Goal: Task Accomplishment & Management: Manage account settings

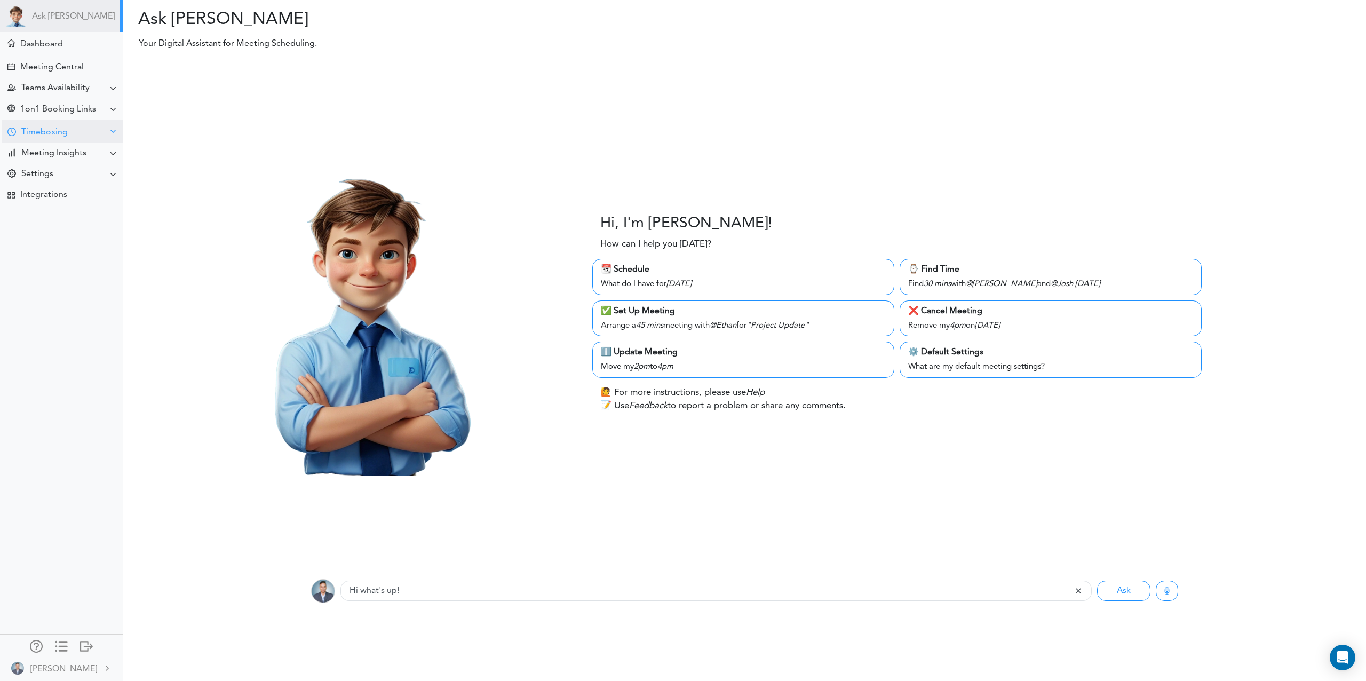
click at [34, 129] on div "Timeboxing" at bounding box center [44, 133] width 46 height 10
click at [28, 151] on div "Goals for [DATE]" at bounding box center [48, 152] width 58 height 5
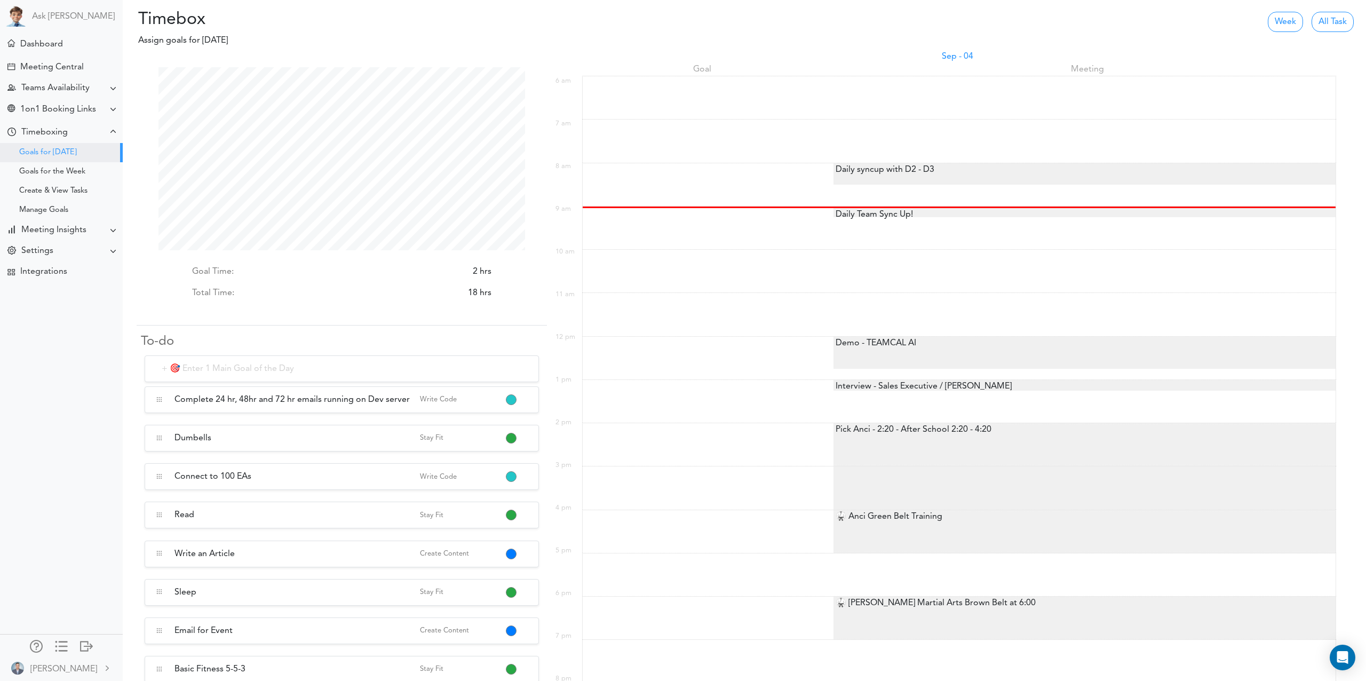
scroll to position [1, 0]
click at [508, 400] on button "button" at bounding box center [511, 401] width 9 height 9
click at [564, 453] on link "Mark as Completed" at bounding box center [558, 445] width 102 height 17
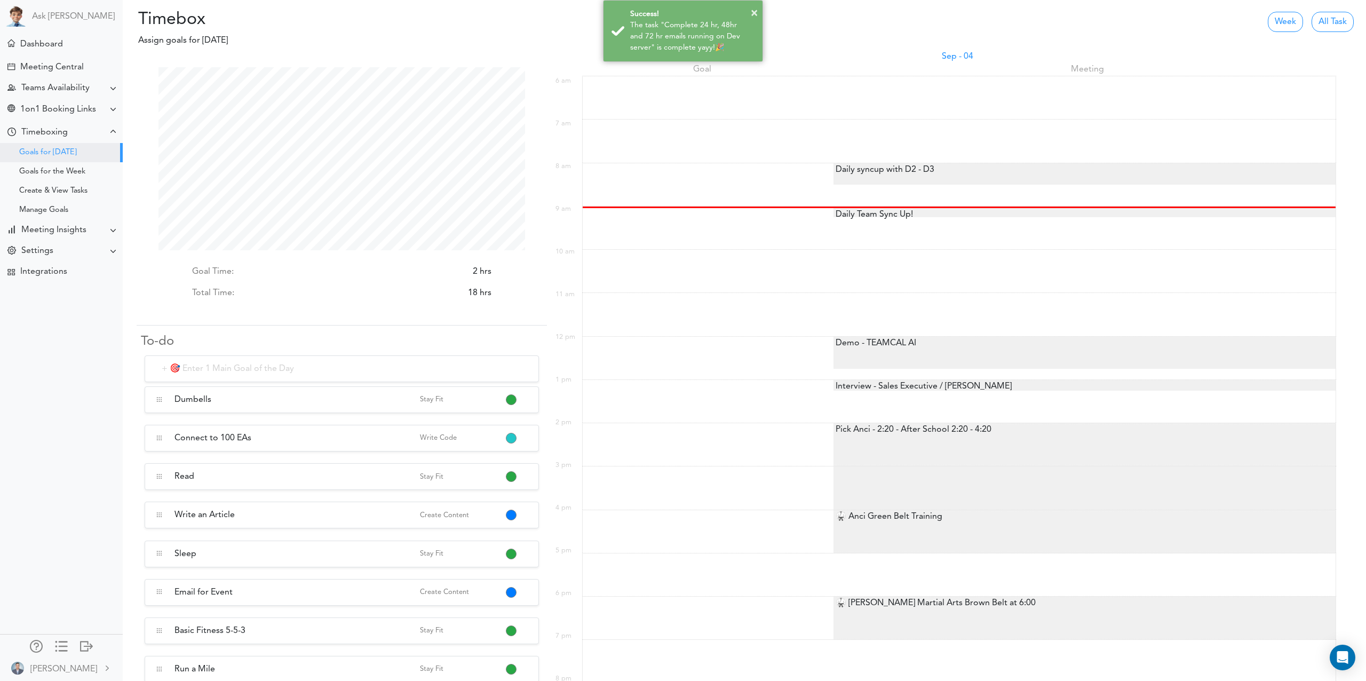
click at [261, 368] on input "text" at bounding box center [342, 368] width 394 height 27
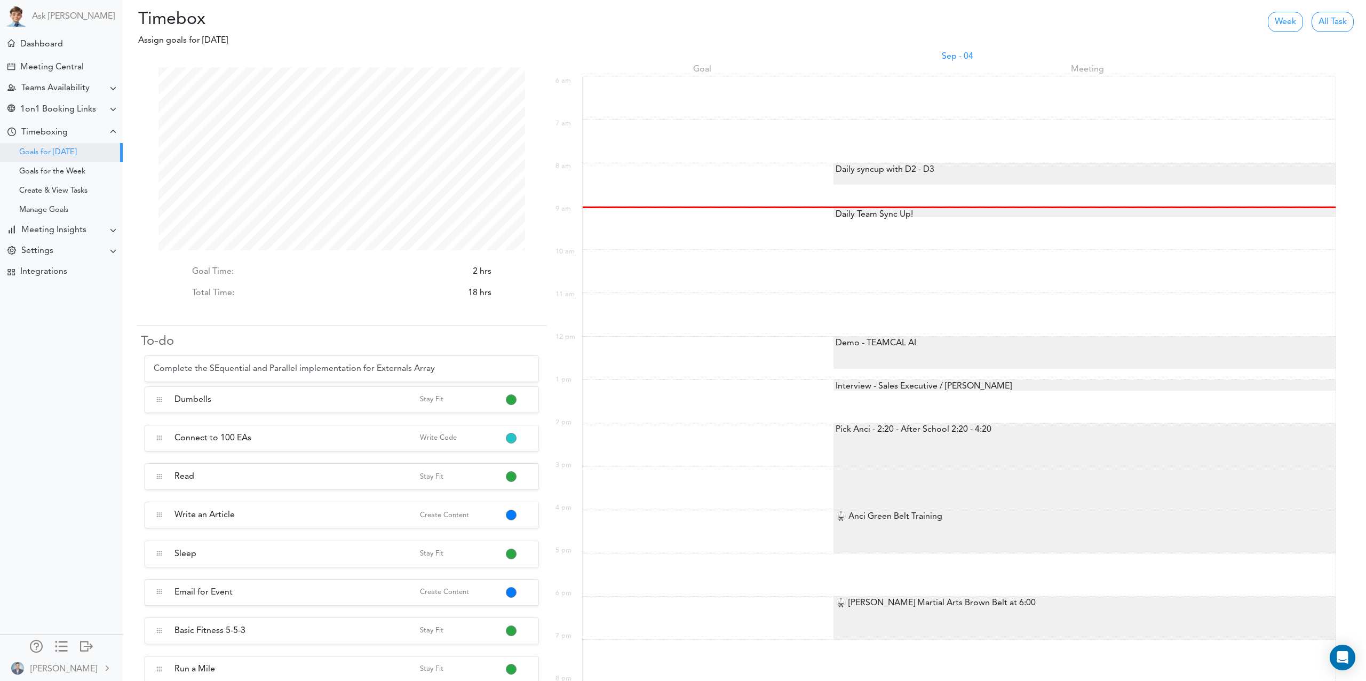
click at [218, 373] on input "Complete the SEquential and Parallel implementation for Externals Array" at bounding box center [342, 368] width 394 height 27
type input "Complete the Sequential and Parallel implementation for Externals Array"
click at [501, 369] on input "Complete the Sequential and Parallel implementation for Externals Array" at bounding box center [342, 368] width 394 height 27
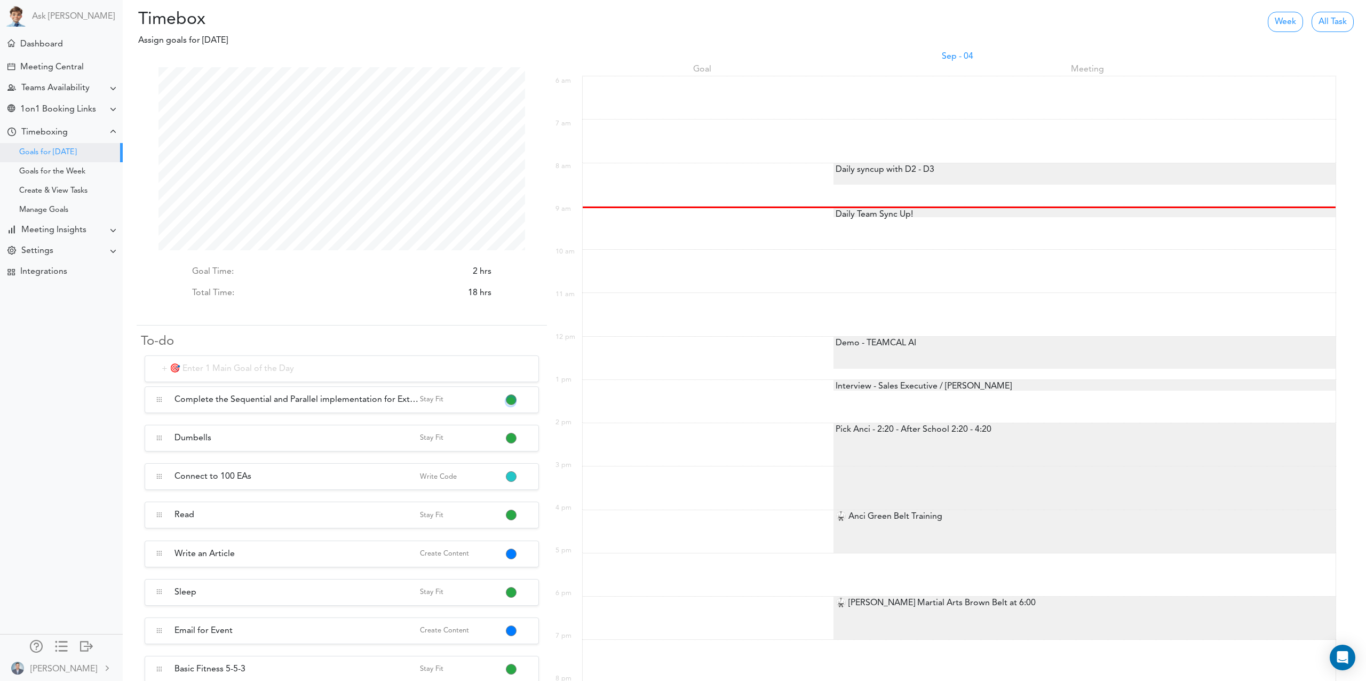
click at [513, 401] on button "button" at bounding box center [511, 401] width 9 height 9
click at [558, 484] on link "Write Code" at bounding box center [558, 489] width 102 height 17
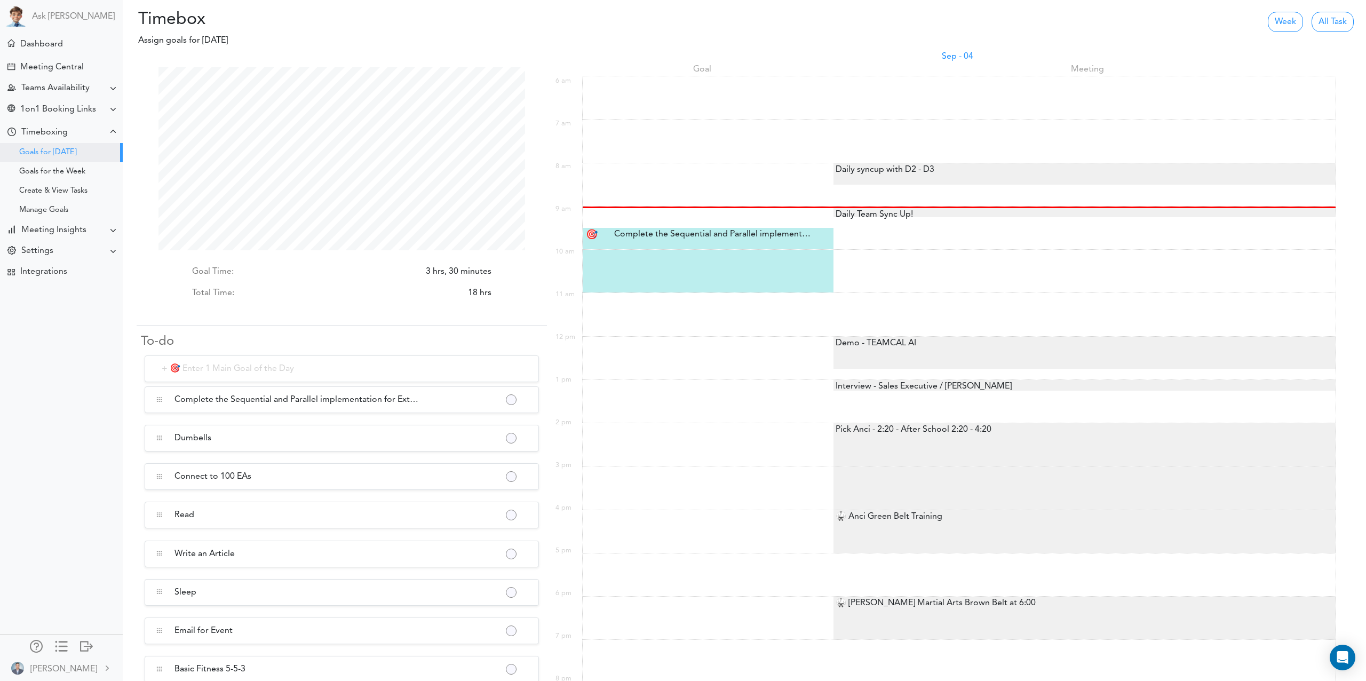
scroll to position [183, 367]
click at [742, 236] on div "Complete the Sequential and Parallel implementation for Externals Array Complet…" at bounding box center [709, 234] width 207 height 13
type input "Complete the Sequential and Parallel implementation for Externals Array"
select select "9:30 am"
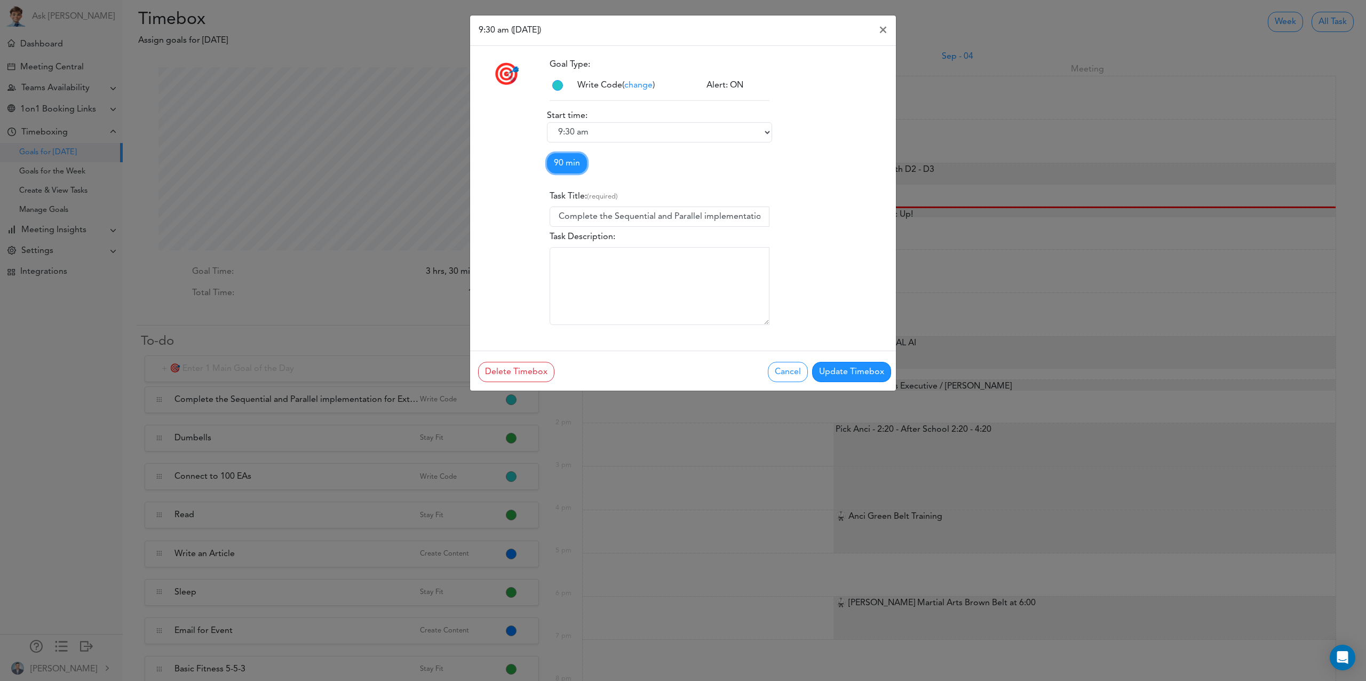
click at [576, 167] on link "90 min" at bounding box center [567, 163] width 40 height 20
click at [582, 255] on link "150 min" at bounding box center [590, 256] width 84 height 17
click at [853, 372] on button "Update Timebox" at bounding box center [851, 372] width 79 height 20
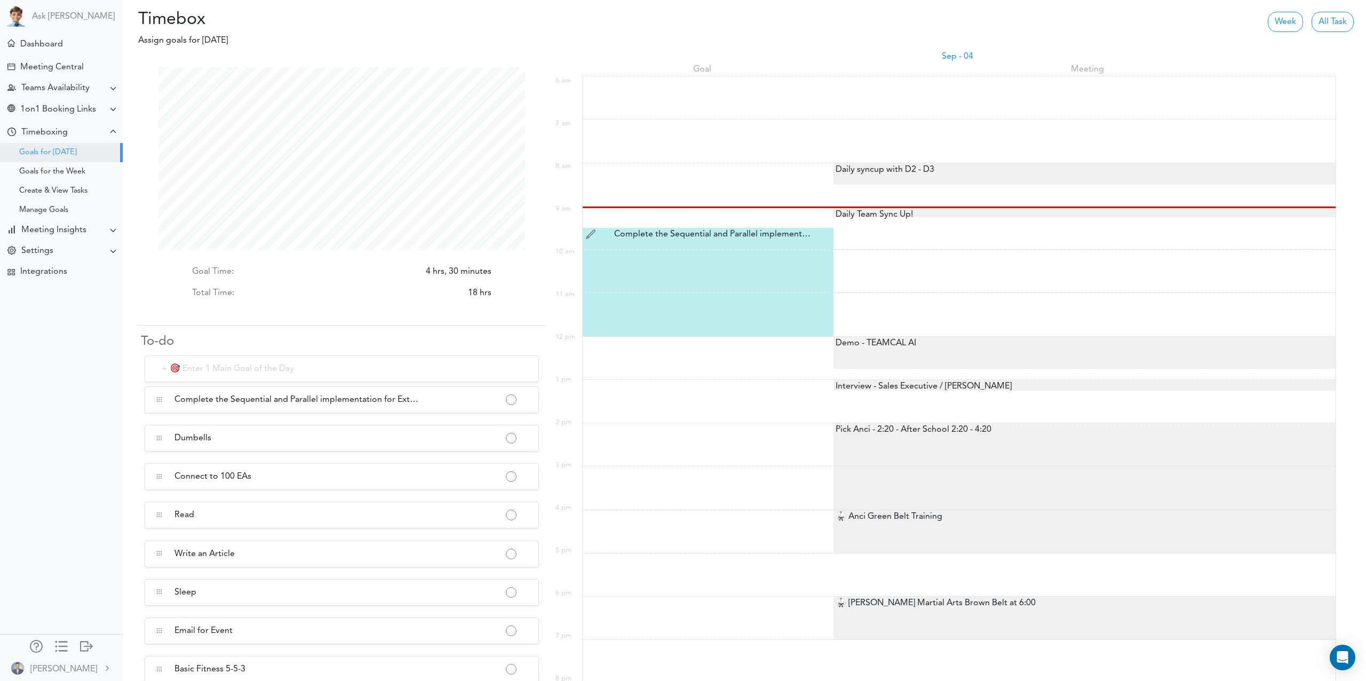
scroll to position [183, 367]
click at [849, 471] on div at bounding box center [1085, 472] width 502 height 4
